Goal: Task Accomplishment & Management: Use online tool/utility

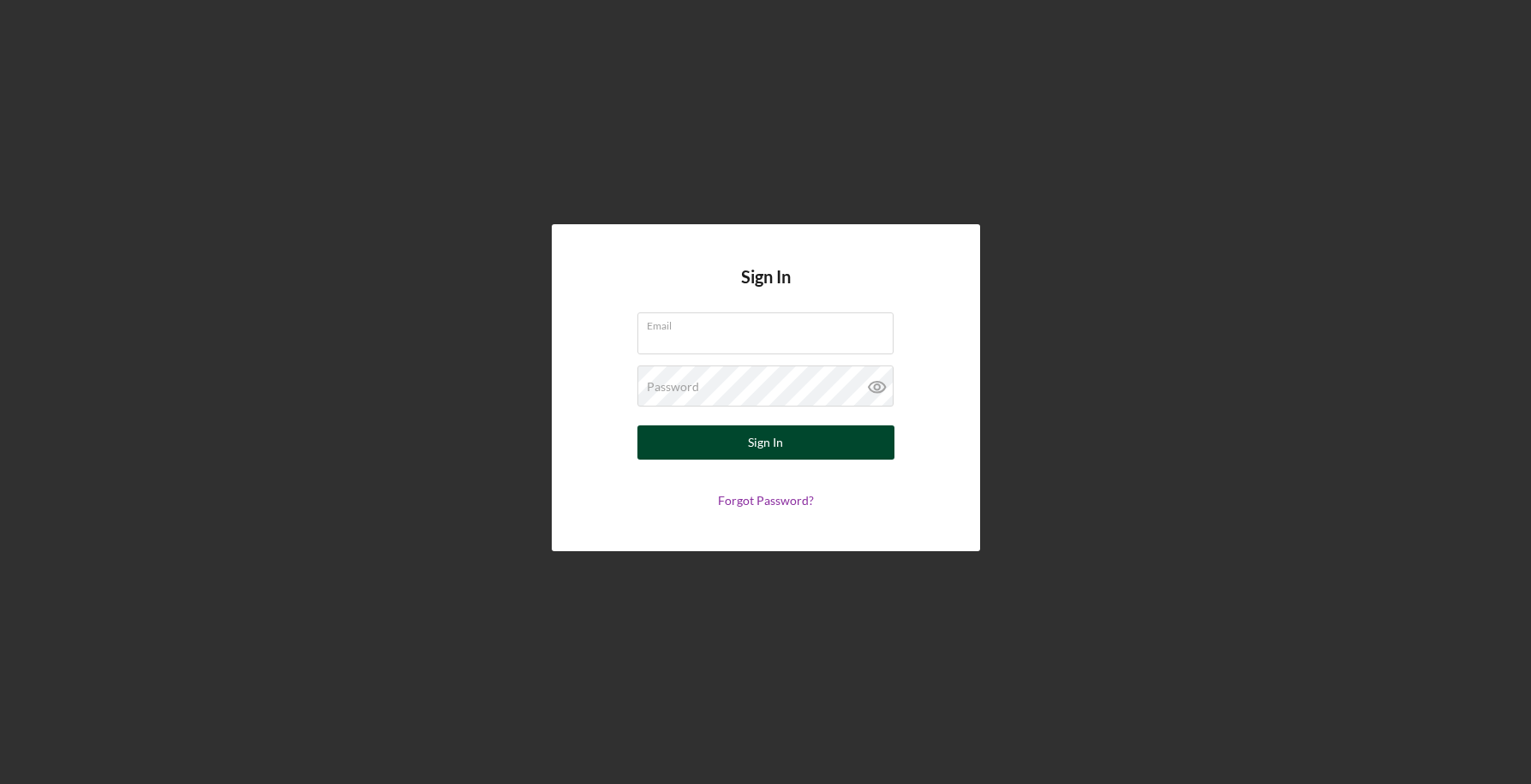
type input "[EMAIL_ADDRESS][DOMAIN_NAME]"
click at [767, 429] on div "Sign In" at bounding box center [765, 442] width 35 height 34
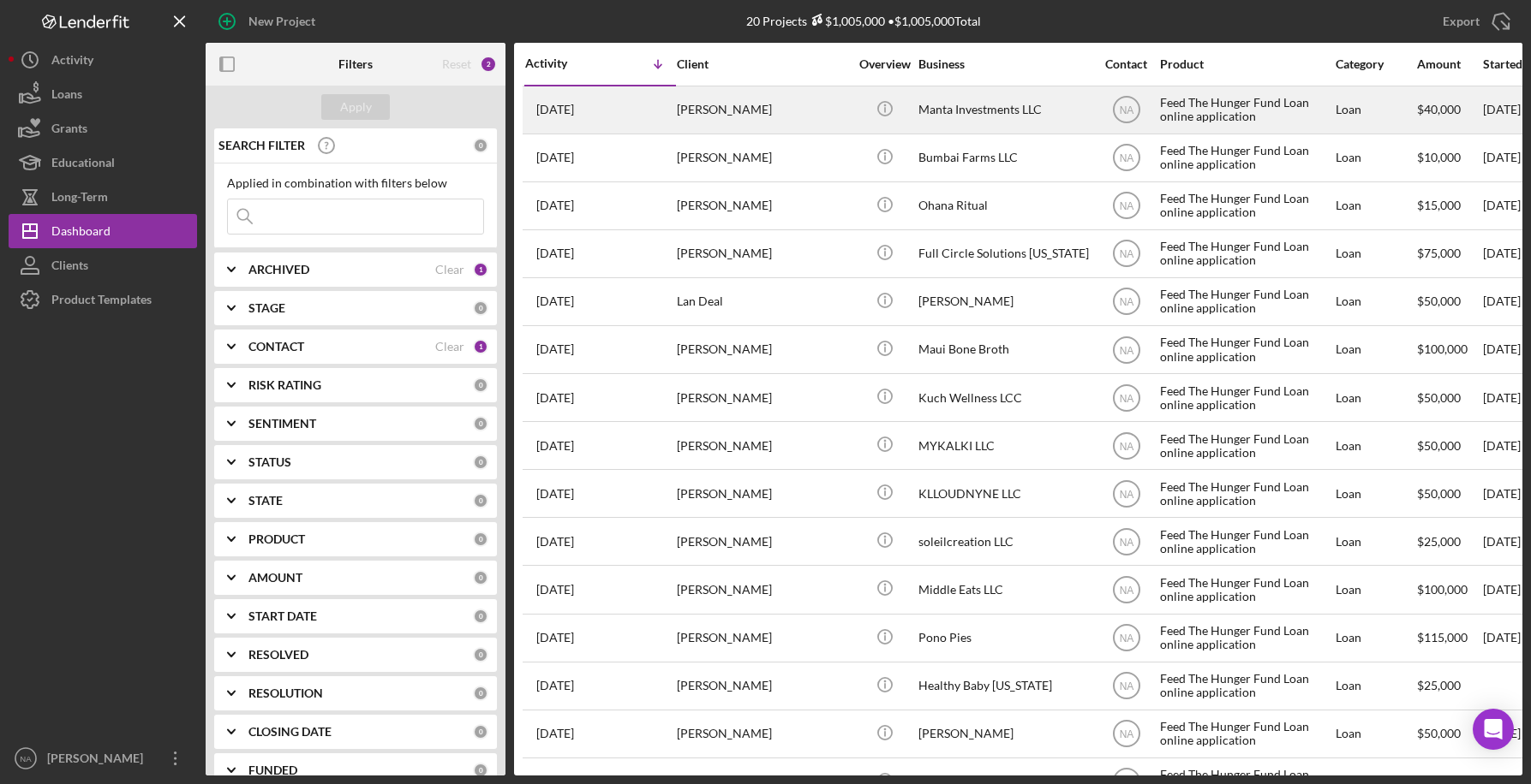
click at [648, 102] on div "[DATE] [PERSON_NAME]" at bounding box center [600, 110] width 150 height 46
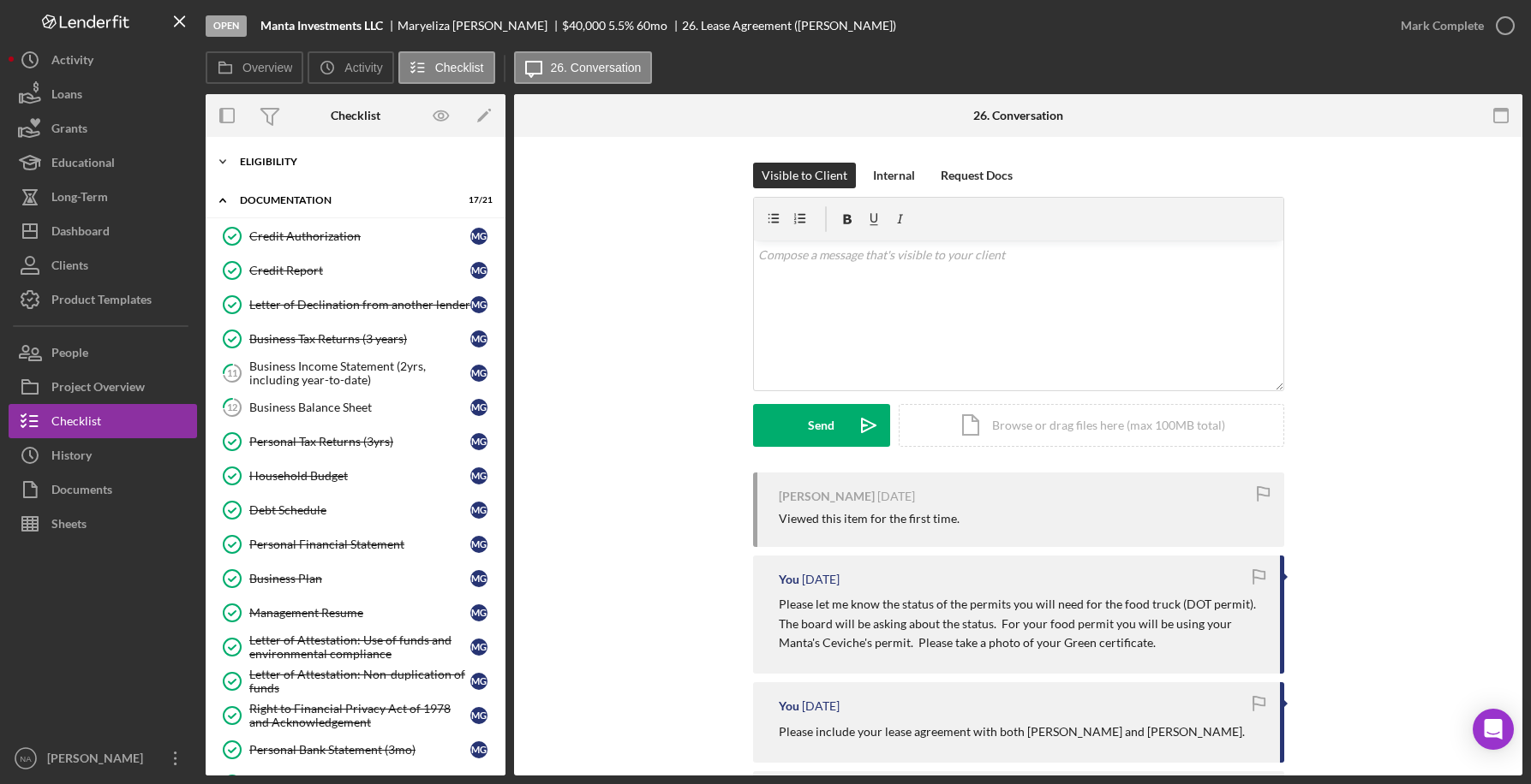
click at [300, 155] on div "Icon/Expander Eligibility 7 / 8" at bounding box center [356, 161] width 299 height 34
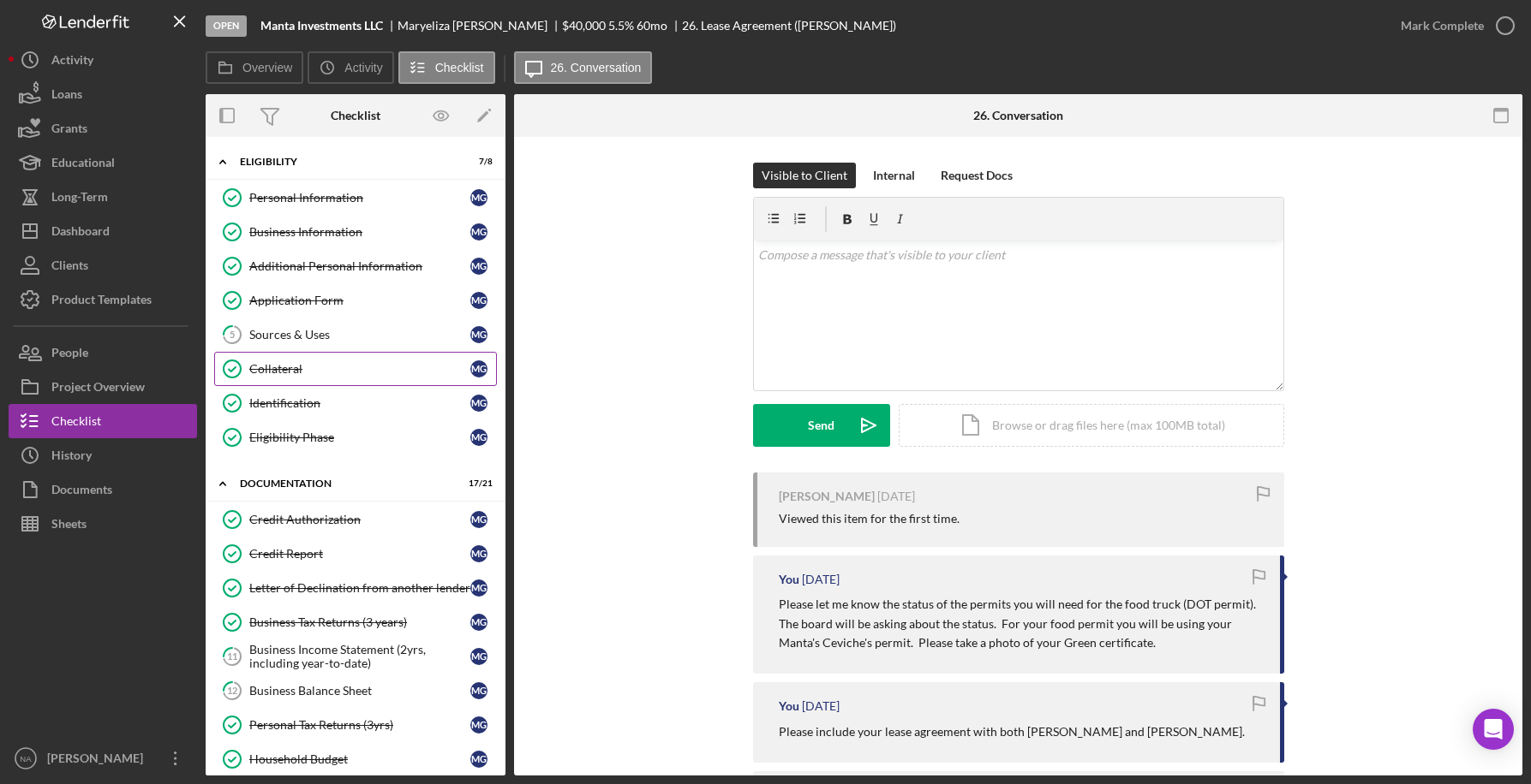
click at [338, 359] on link "Collateral Collateral M G" at bounding box center [355, 368] width 283 height 34
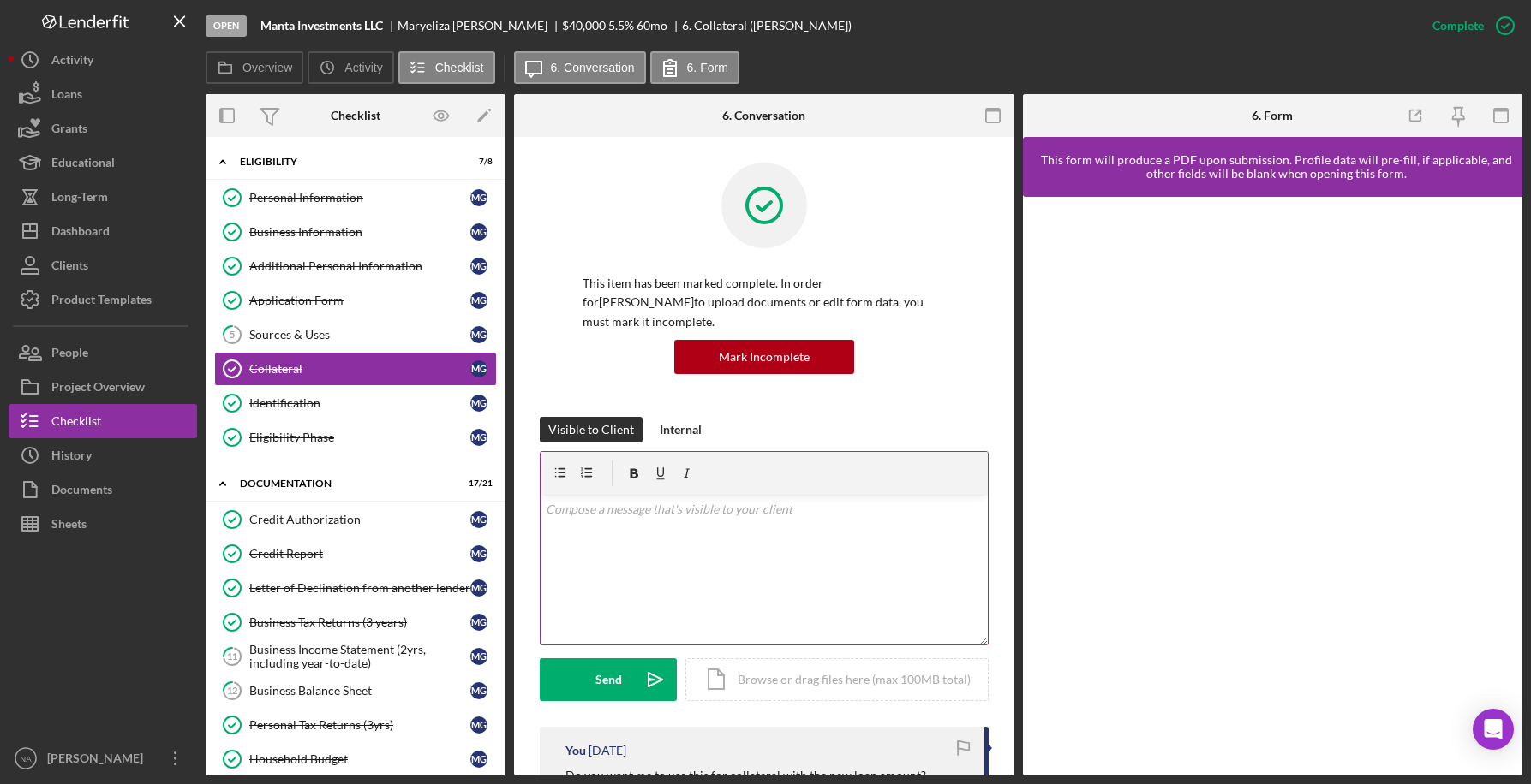
click at [733, 555] on div "v Color teal Color pink Remove color Add row above Add row below Add column bef…" at bounding box center [764, 569] width 447 height 150
click at [761, 544] on div "v Color teal Color pink Remove color Add row above Add row below Add column bef…" at bounding box center [764, 569] width 447 height 150
click at [837, 656] on div "Icon/Document Browse or drag files here (max 100MB total) Tap to choose files o…" at bounding box center [837, 677] width 303 height 43
click at [842, 538] on circle at bounding box center [845, 543] width 11 height 11
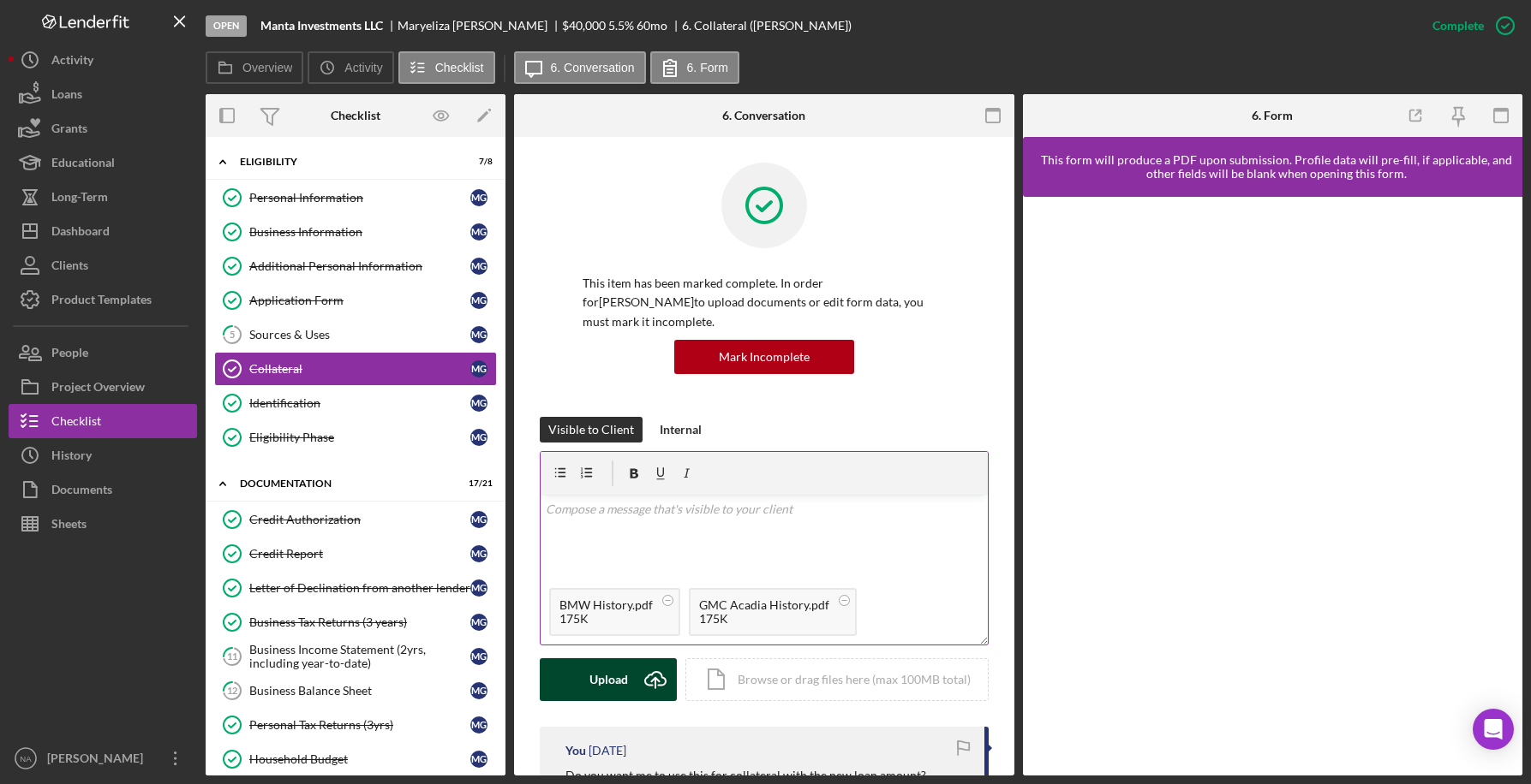
click at [609, 659] on div "Upload" at bounding box center [609, 680] width 39 height 43
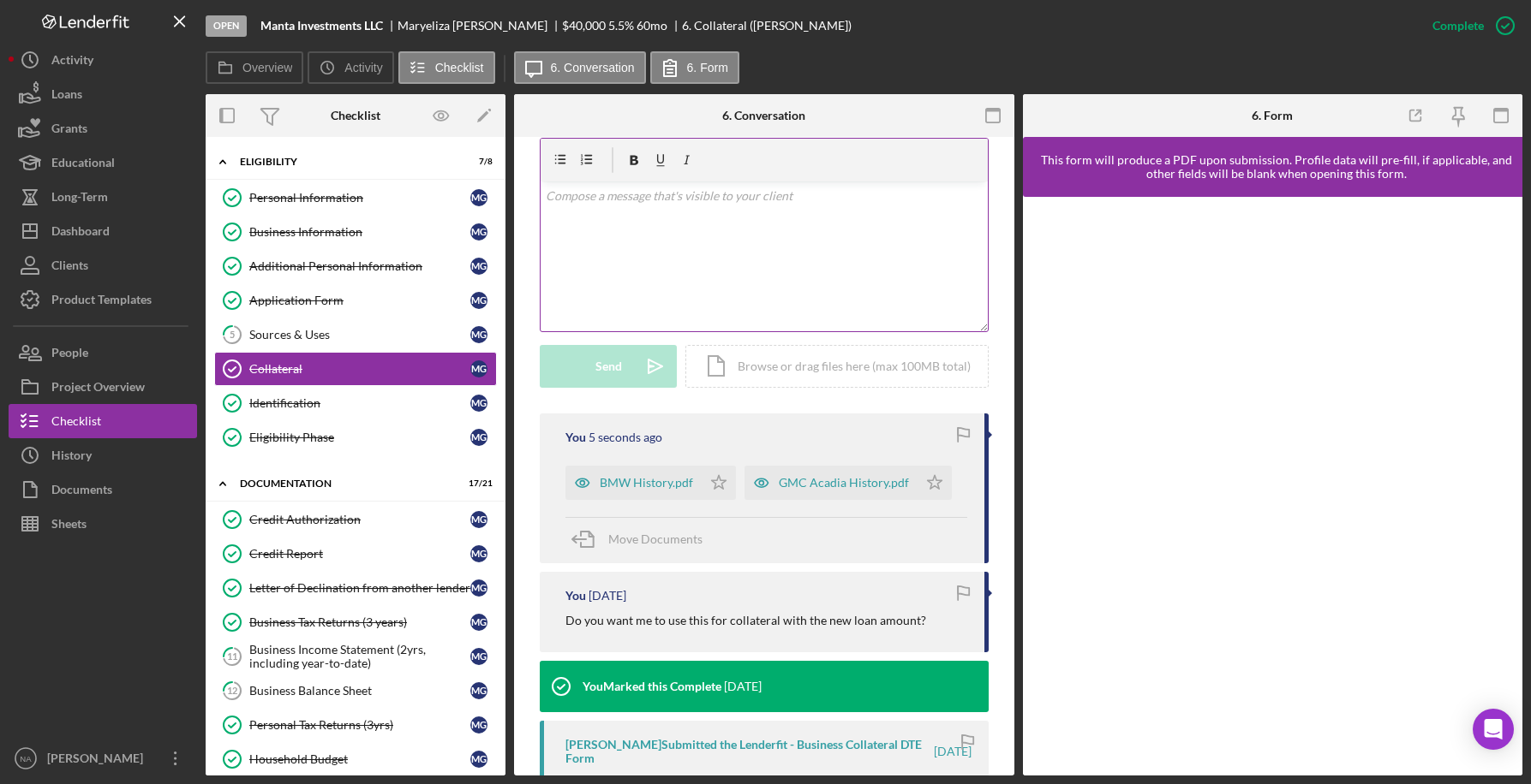
scroll to position [314, 0]
click at [925, 465] on icon "Icon/Star" at bounding box center [934, 482] width 34 height 34
click at [713, 465] on icon "Icon/Star" at bounding box center [718, 482] width 34 height 34
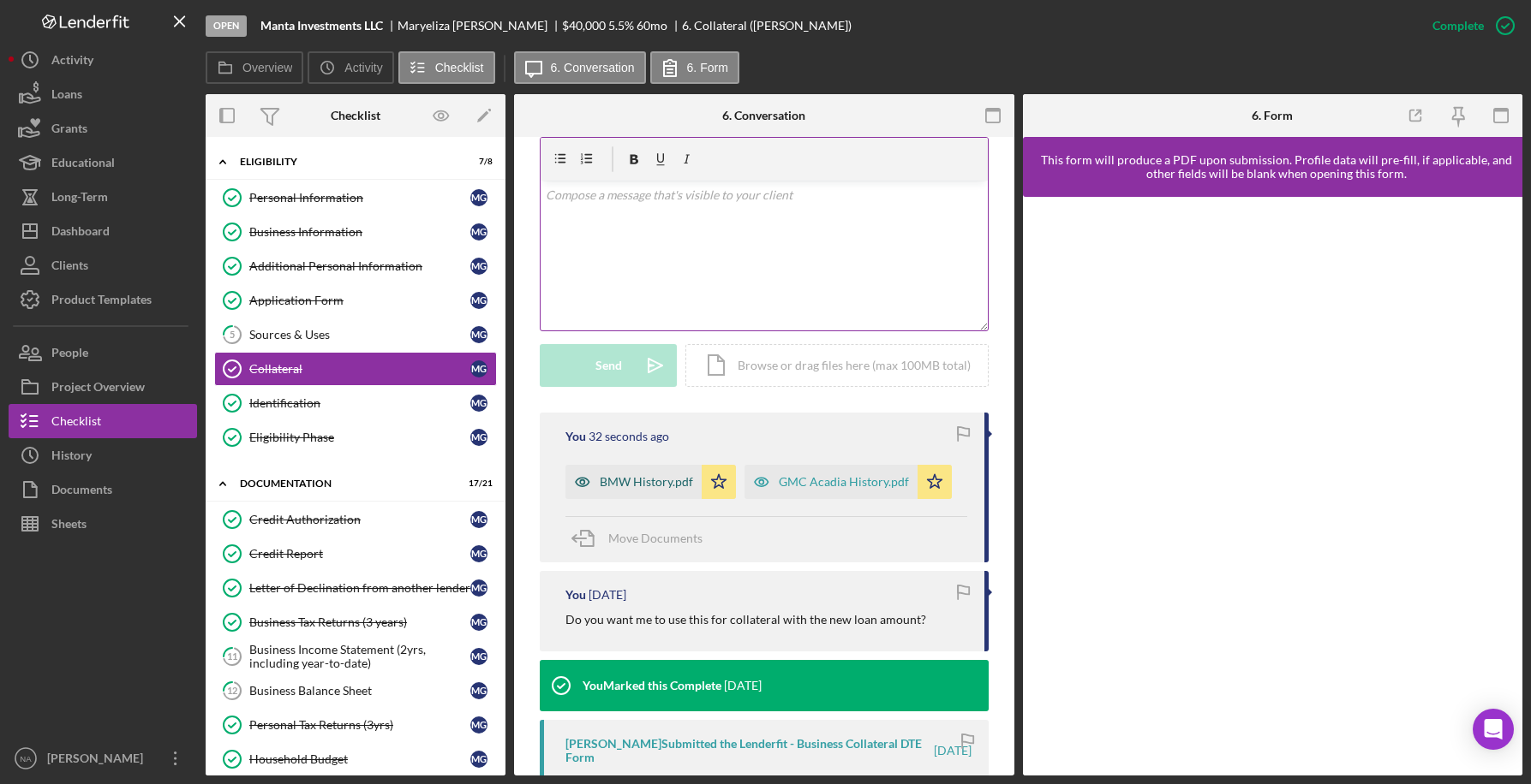
click at [641, 475] on div "BMW History.pdf" at bounding box center [646, 482] width 93 height 14
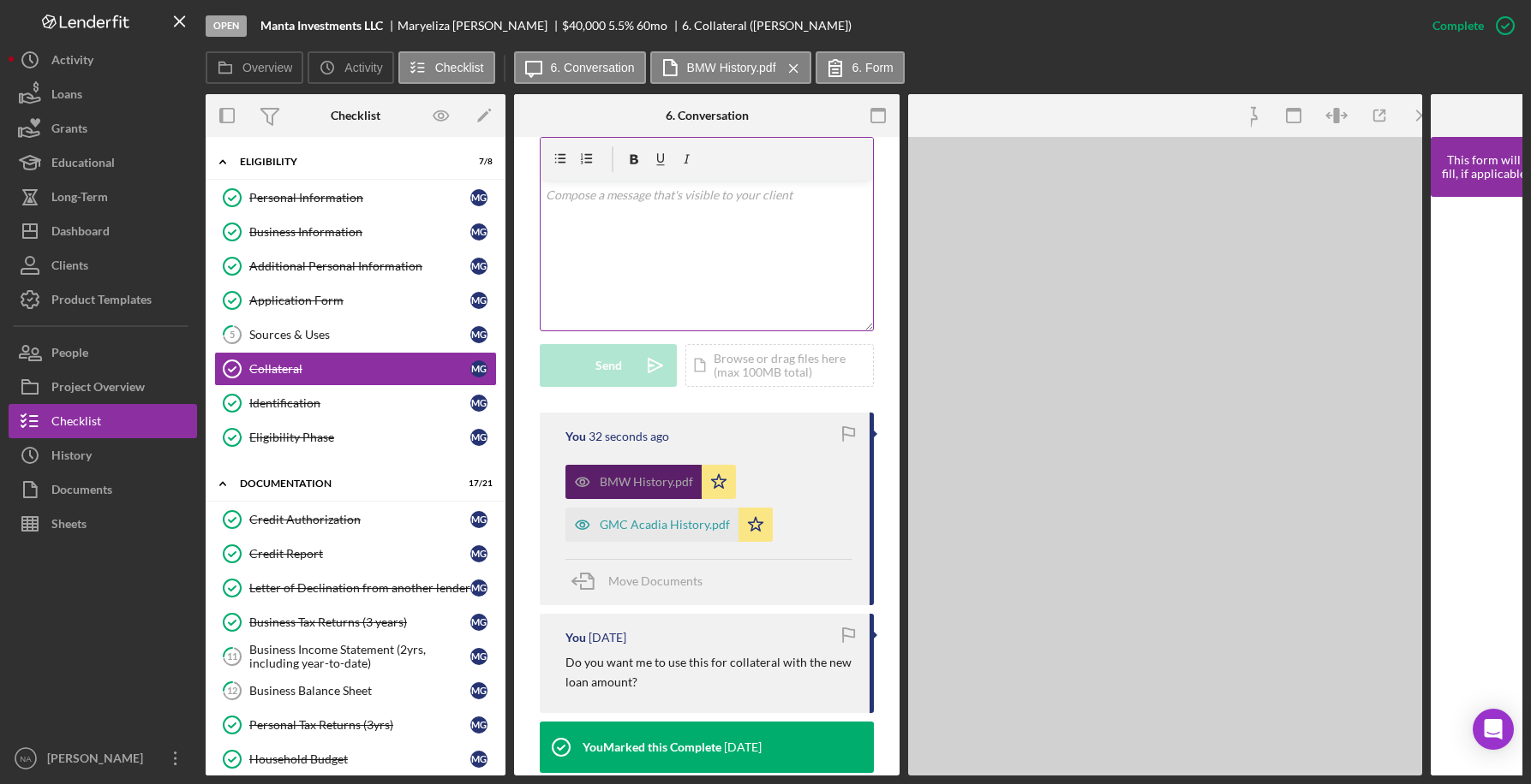
scroll to position [334, 0]
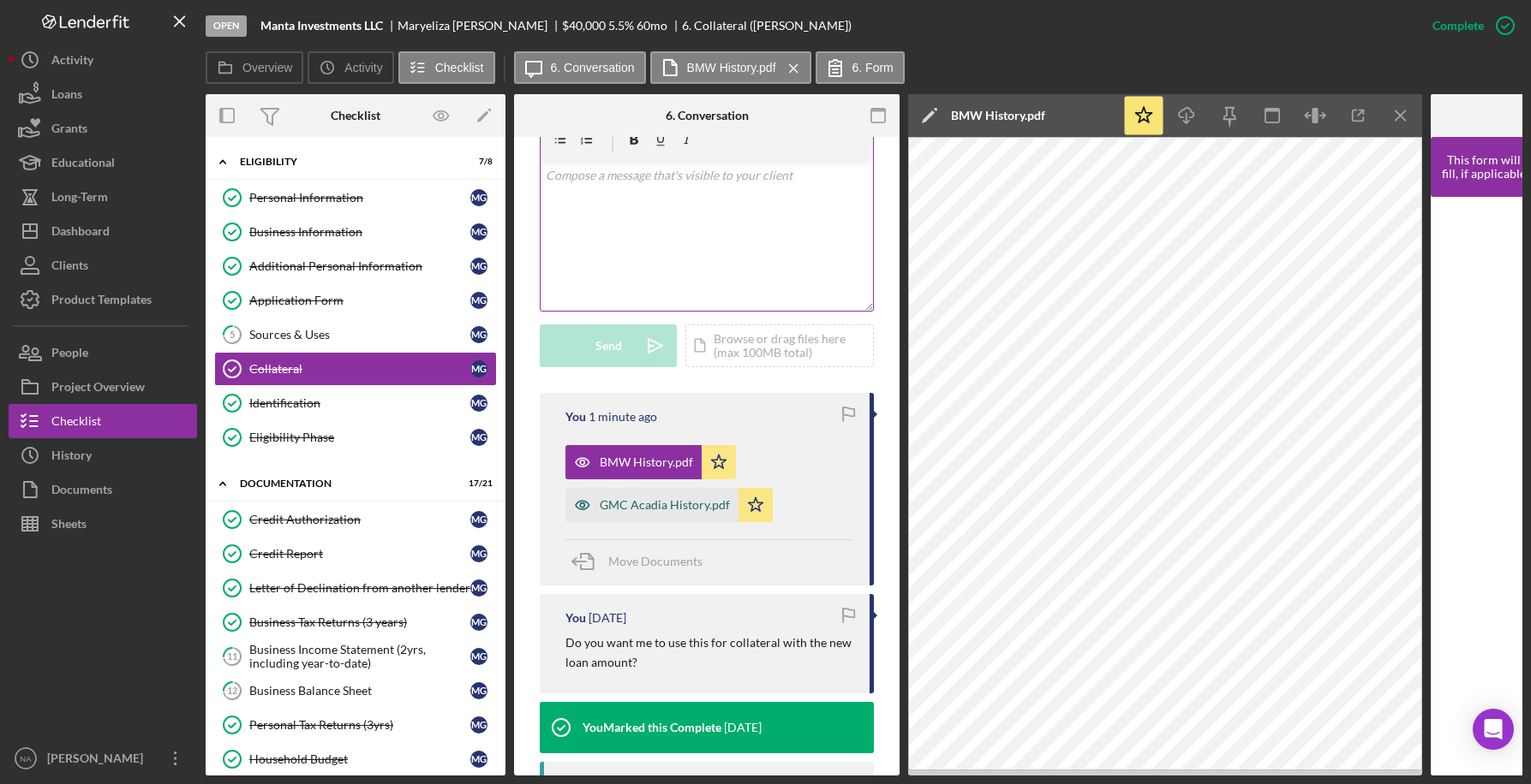
click at [618, 494] on div "GMC Acadia History.pdf" at bounding box center [652, 504] width 173 height 34
